Goal: Check status: Check status

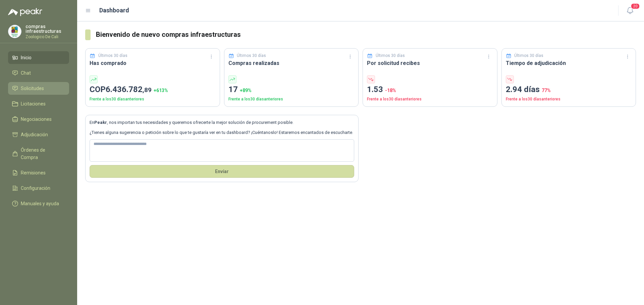
click at [41, 89] on span "Solicitudes" at bounding box center [32, 88] width 23 height 7
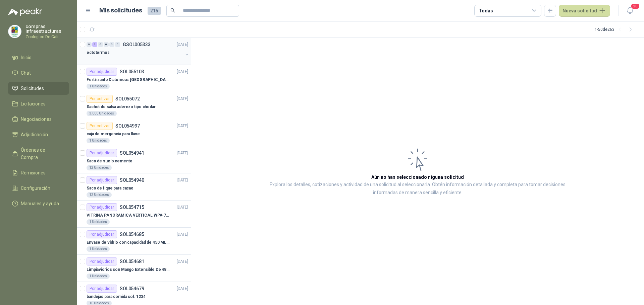
click at [123, 54] on div "ectotermos" at bounding box center [134, 53] width 96 height 8
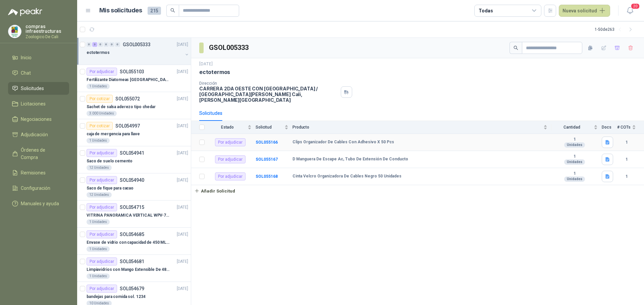
click at [278, 140] on td "SOL055166" at bounding box center [273, 142] width 37 height 17
click at [275, 140] on b "SOL055166" at bounding box center [266, 142] width 22 height 5
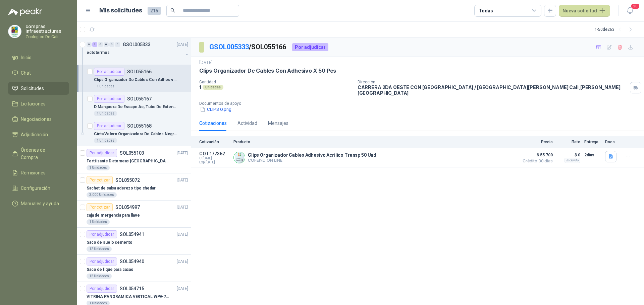
click at [44, 88] on li "Solicitudes" at bounding box center [38, 88] width 53 height 7
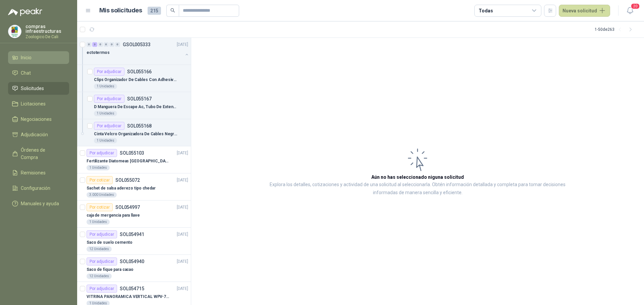
click at [38, 62] on link "Inicio" at bounding box center [38, 57] width 61 height 13
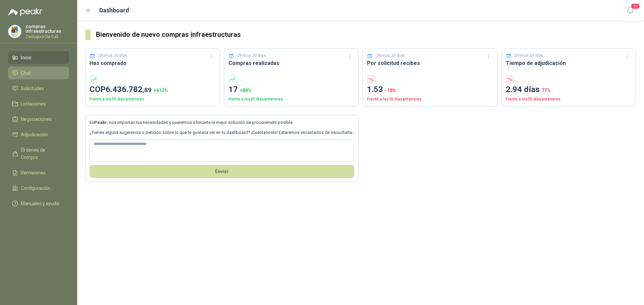
click at [41, 78] on link "Chat" at bounding box center [38, 73] width 61 height 13
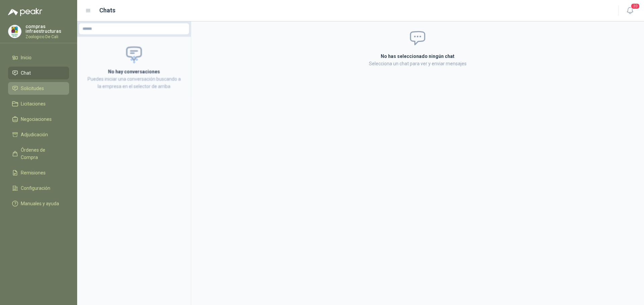
click at [41, 86] on span "Solicitudes" at bounding box center [32, 88] width 23 height 7
